Goal: Task Accomplishment & Management: Manage account settings

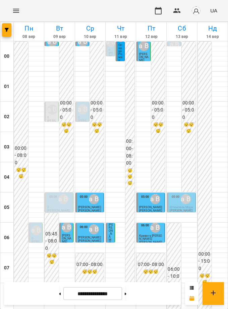
scroll to position [331, 0]
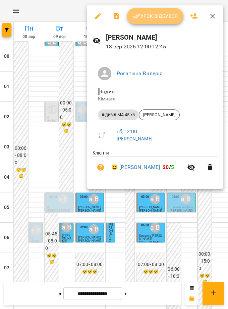
click at [153, 20] on button "Урок відбувся" at bounding box center [155, 16] width 56 height 16
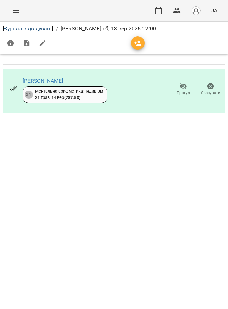
click at [43, 26] on link "Журнал відвідувань" at bounding box center [28, 28] width 51 height 6
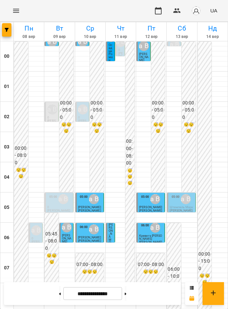
scroll to position [224, 0]
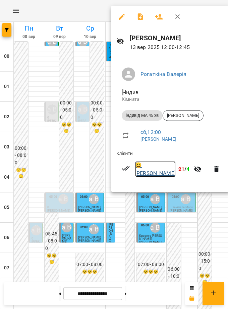
click at [144, 170] on link "😀 [PERSON_NAME]" at bounding box center [155, 169] width 41 height 16
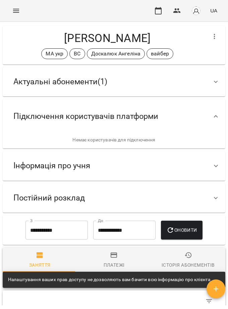
scroll to position [101, 0]
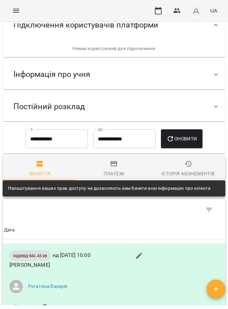
click at [92, 79] on div "Інформація про учня" at bounding box center [52, 74] width 88 height 21
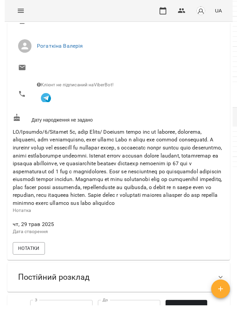
scroll to position [205, 0]
